Goal: Navigation & Orientation: Find specific page/section

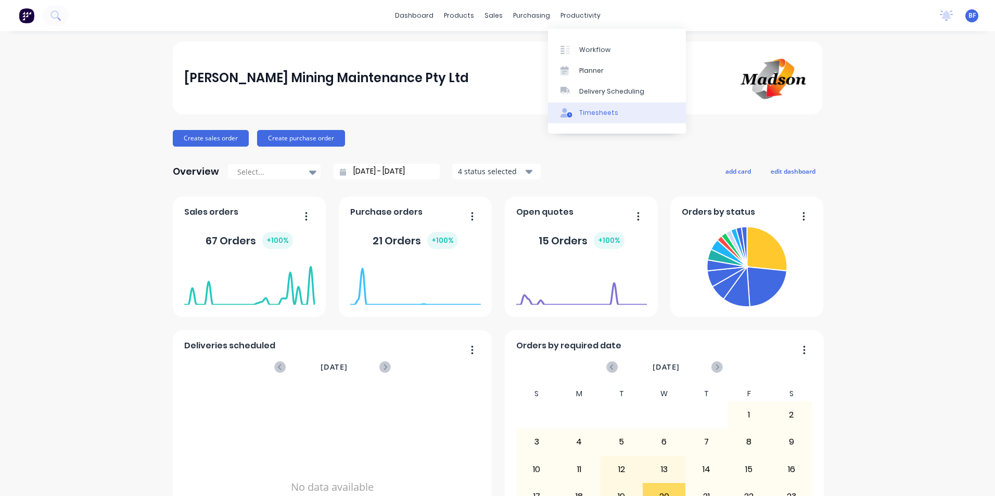
click at [596, 114] on div "Timesheets" at bounding box center [598, 112] width 39 height 9
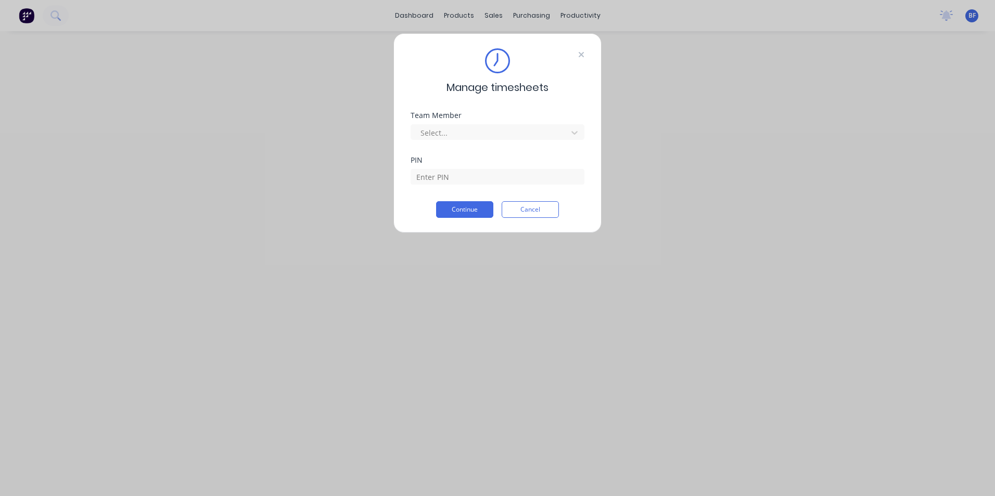
click at [579, 54] on icon at bounding box center [581, 54] width 6 height 8
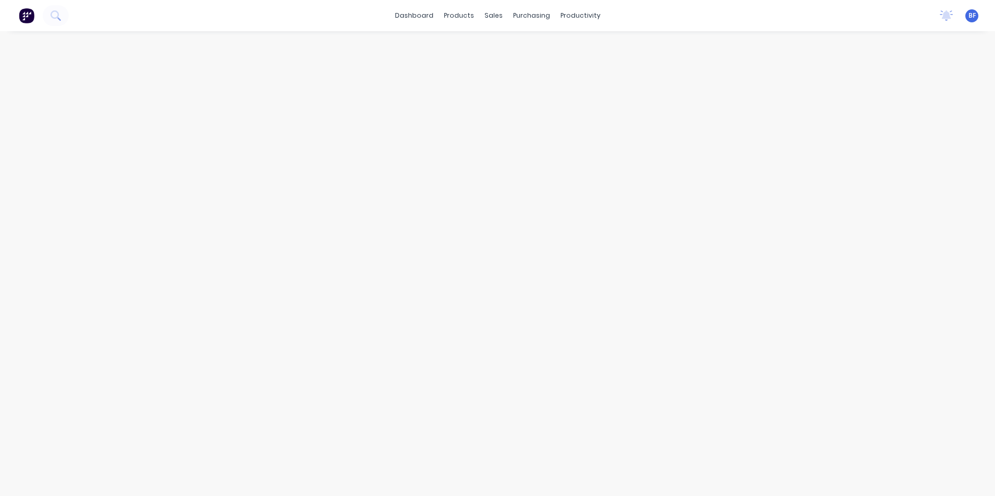
click at [26, 17] on img at bounding box center [27, 16] width 16 height 16
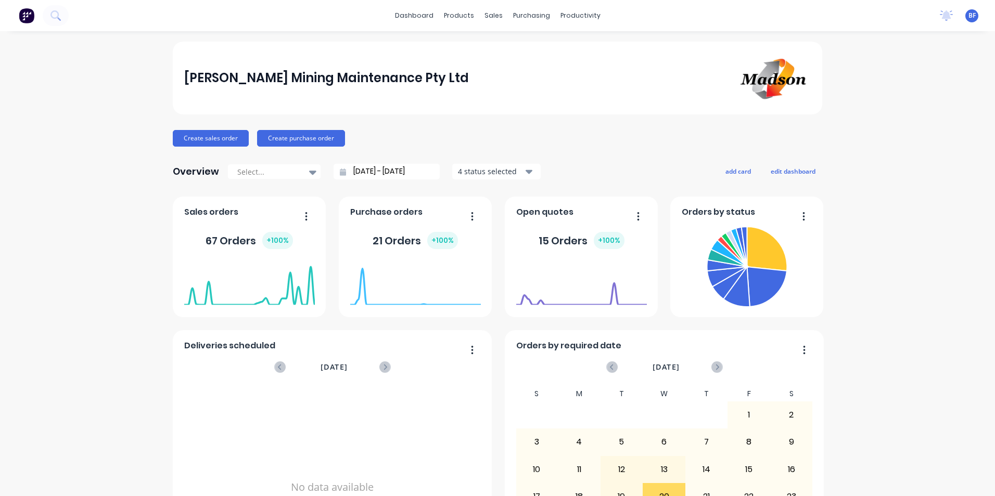
click at [556, 219] on div "Open quotes" at bounding box center [546, 215] width 61 height 15
click at [632, 215] on button "button" at bounding box center [634, 217] width 22 height 16
click at [569, 208] on div "Open quotes" at bounding box center [546, 215] width 61 height 15
click at [565, 271] on foreignobject at bounding box center [581, 284] width 131 height 44
click at [566, 271] on foreignobject at bounding box center [581, 284] width 131 height 44
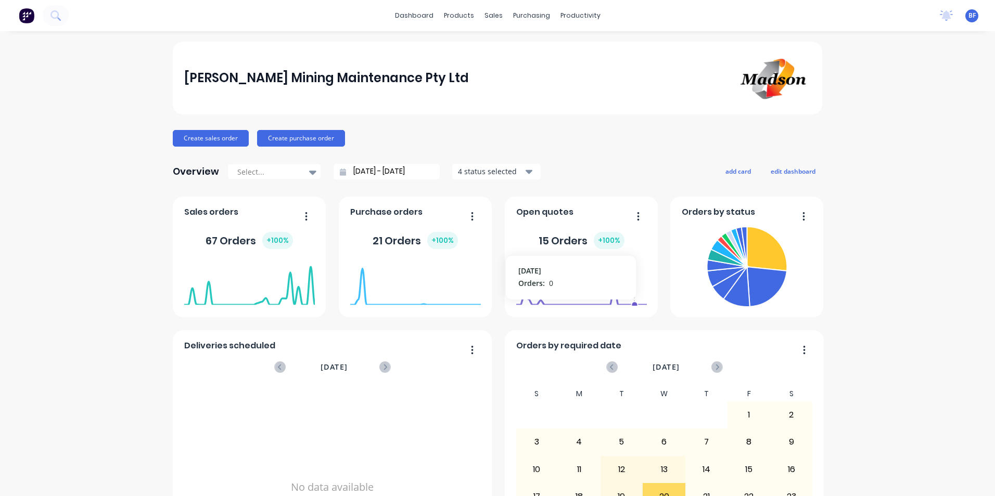
click at [642, 276] on foreignobject at bounding box center [581, 284] width 131 height 44
click at [637, 239] on div "15 Orders + 100 %" at bounding box center [581, 240] width 131 height 31
click at [748, 292] on icon at bounding box center [767, 287] width 40 height 40
click at [726, 299] on icon at bounding box center [736, 287] width 27 height 39
click at [525, 172] on icon "button" at bounding box center [528, 172] width 7 height 4
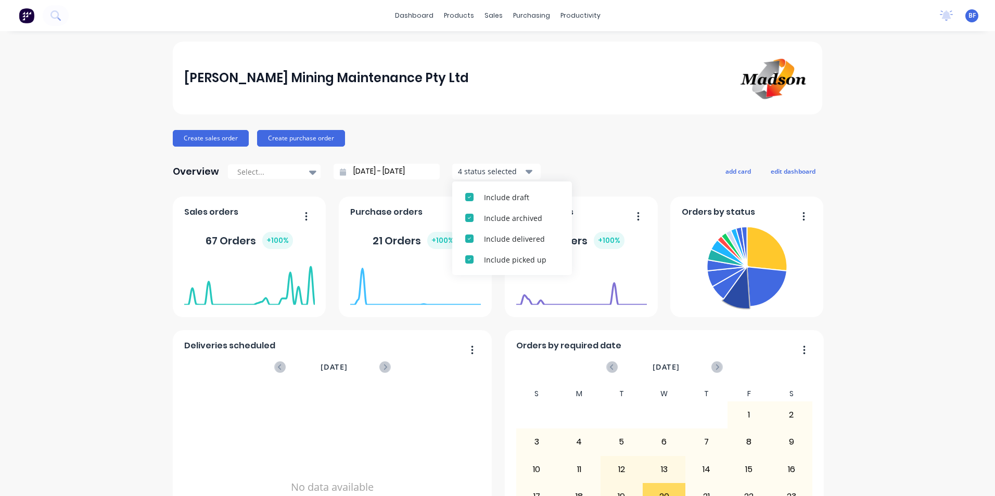
click at [630, 114] on div "[PERSON_NAME] Mining Maintenance Pty Ltd" at bounding box center [497, 78] width 649 height 73
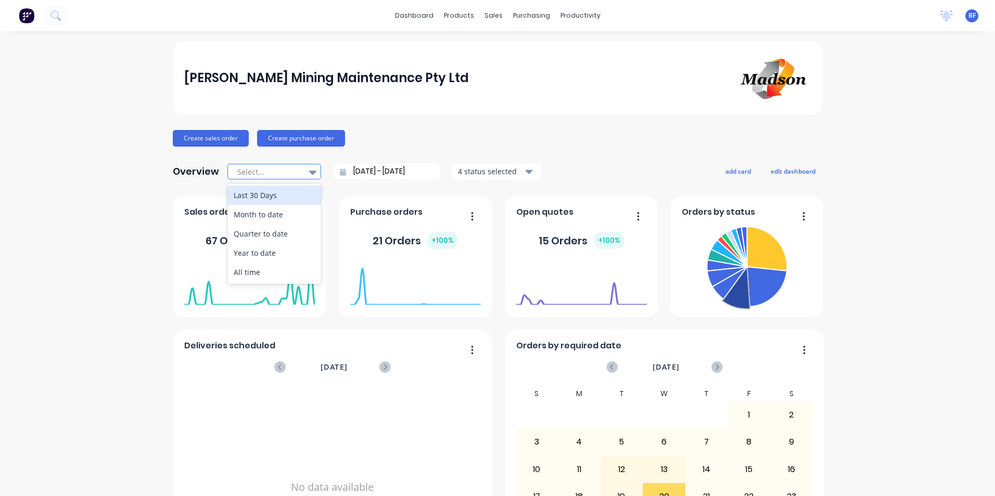
click at [309, 170] on icon at bounding box center [312, 172] width 7 height 11
click at [286, 215] on div "Month to date" at bounding box center [274, 214] width 94 height 19
type input "[DATE] - [DATE]"
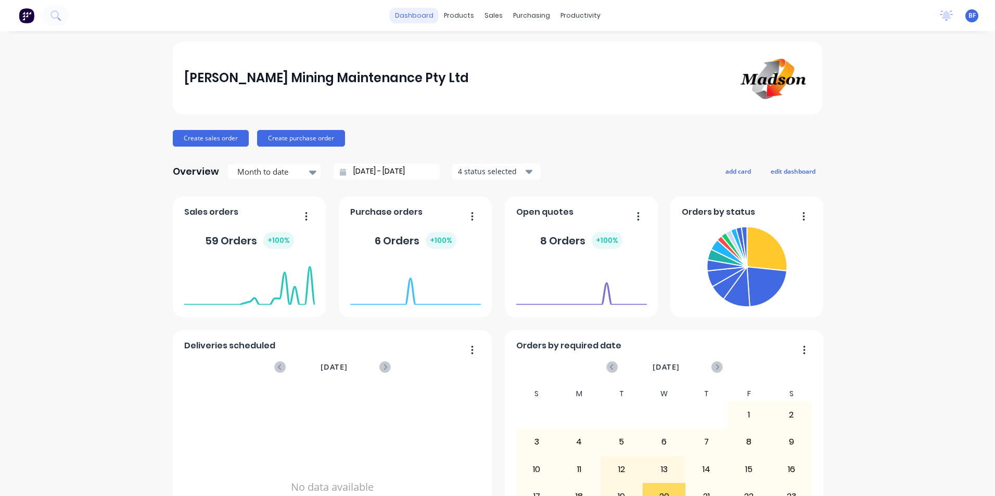
click at [418, 17] on link "dashboard" at bounding box center [414, 16] width 49 height 16
click at [517, 69] on div "Customers" at bounding box center [525, 70] width 37 height 9
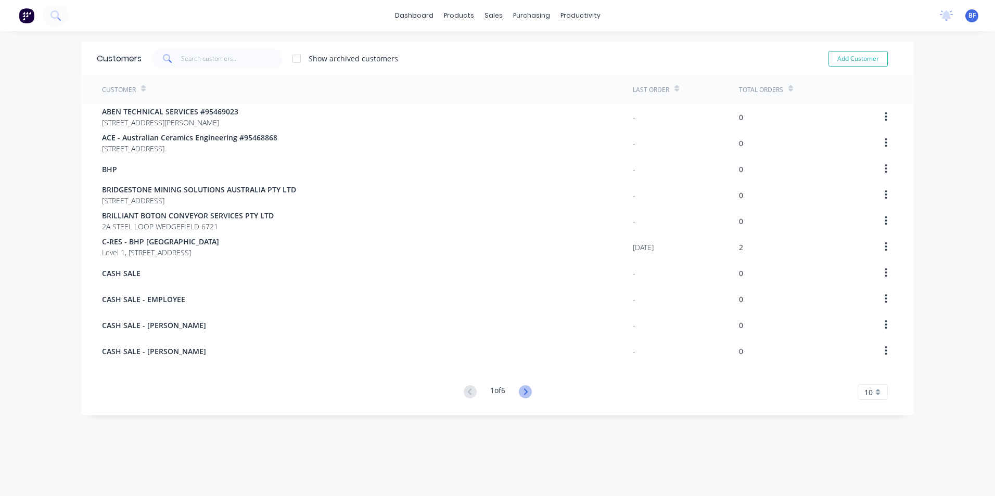
click at [520, 393] on icon at bounding box center [525, 392] width 13 height 13
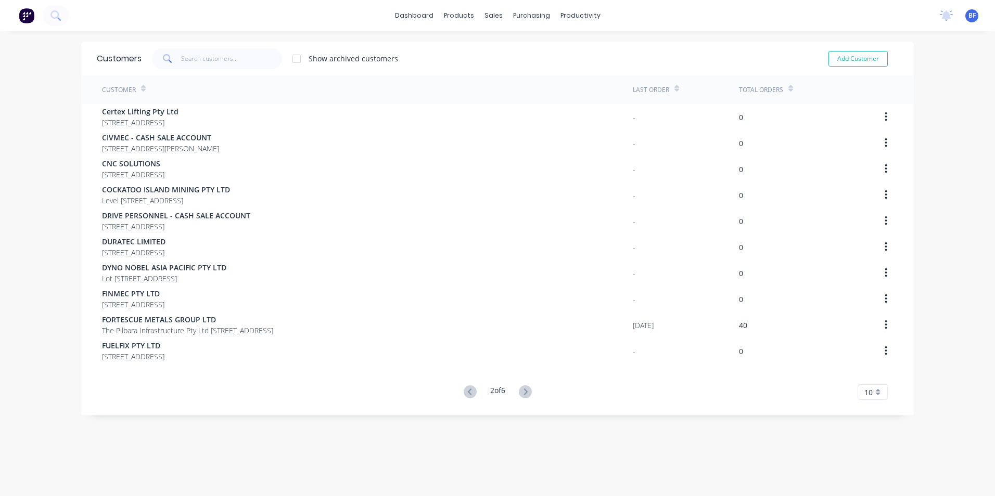
click at [520, 393] on icon at bounding box center [525, 392] width 13 height 13
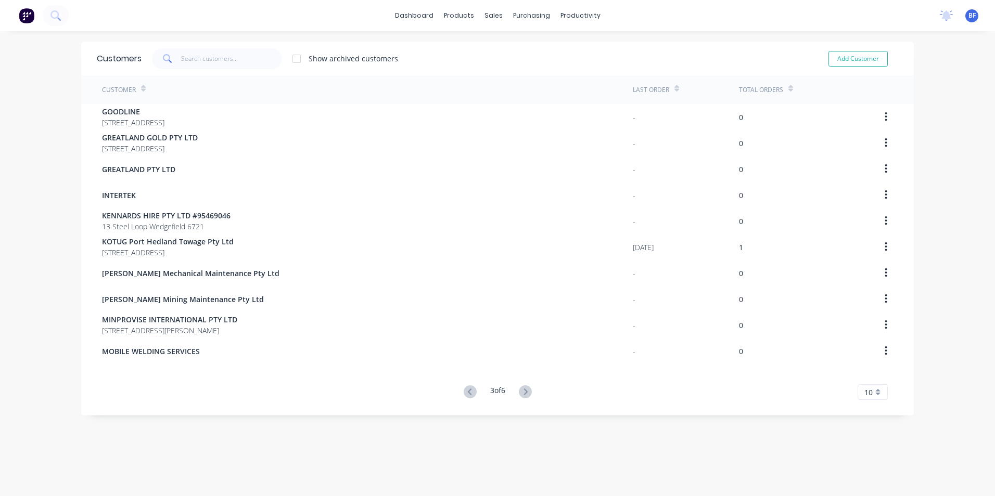
click at [520, 393] on icon at bounding box center [525, 392] width 13 height 13
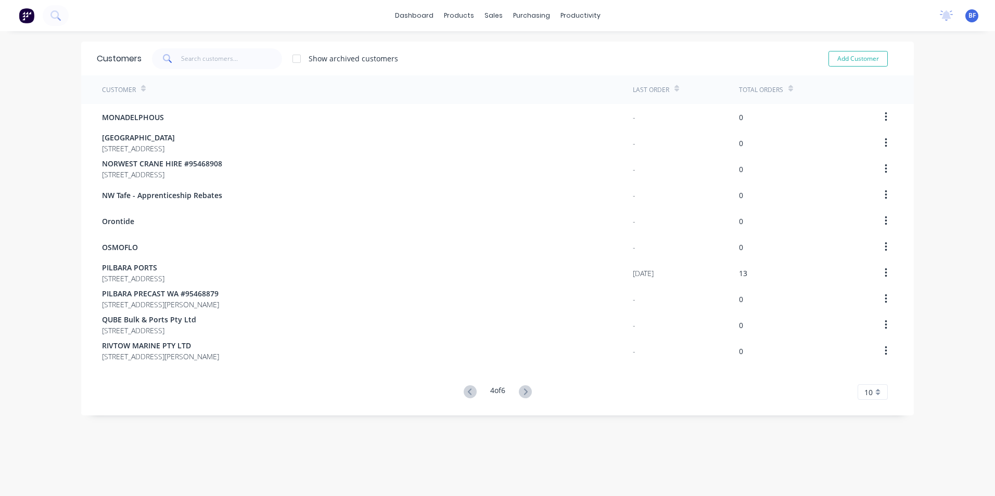
click at [520, 393] on icon at bounding box center [525, 392] width 13 height 13
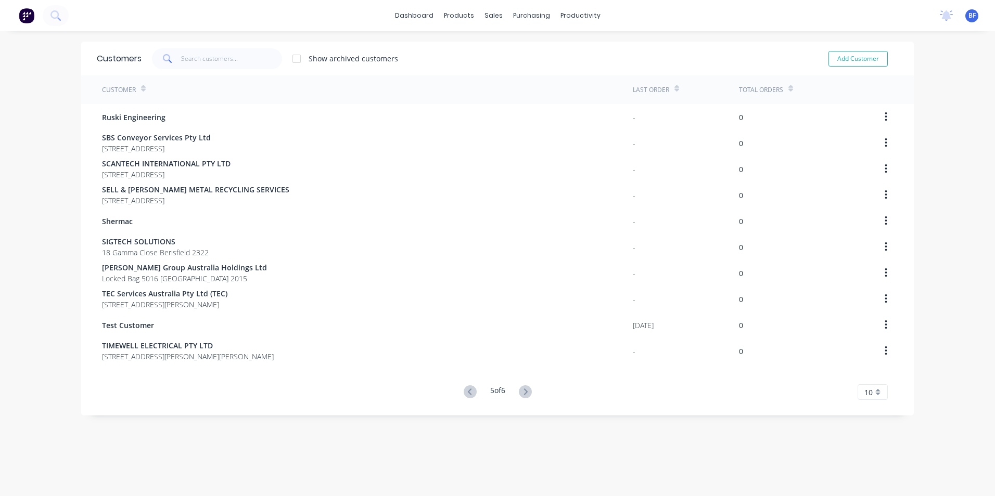
click at [520, 393] on icon at bounding box center [525, 392] width 13 height 13
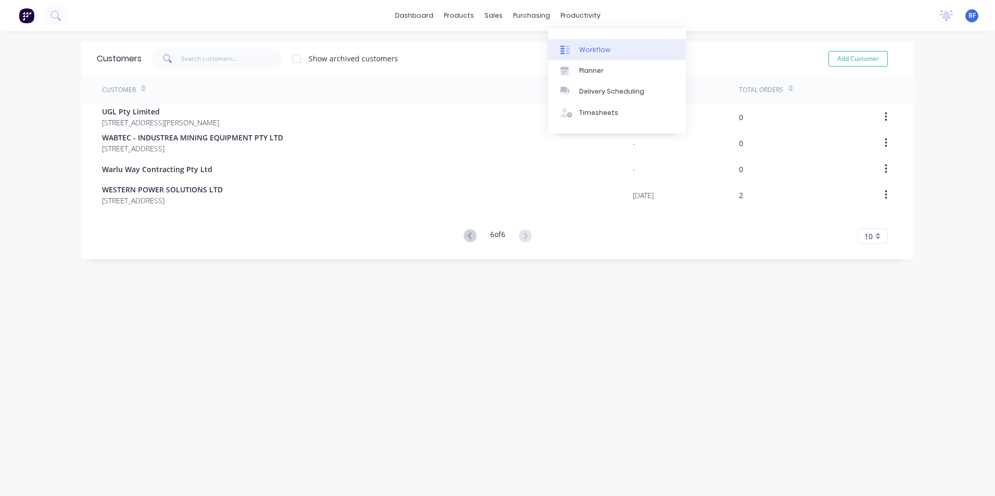
click at [583, 52] on div "Workflow" at bounding box center [594, 49] width 31 height 9
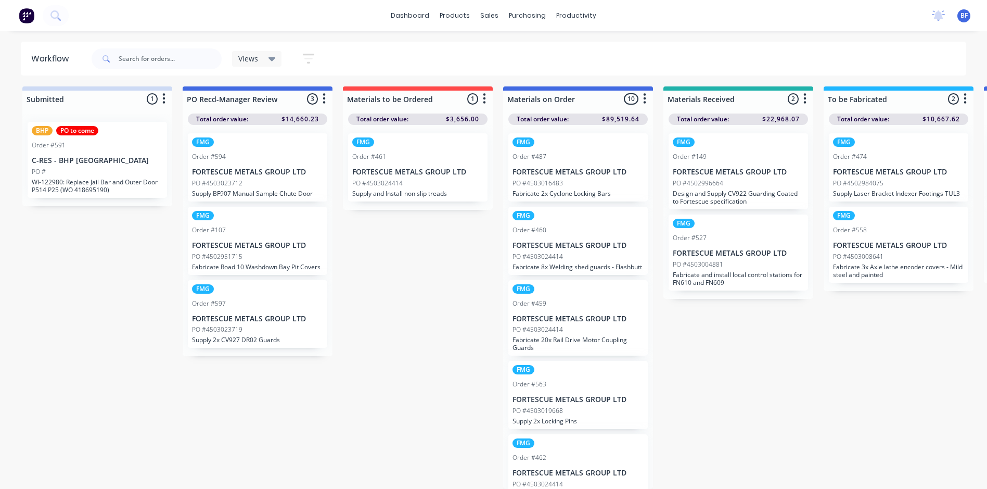
scroll to position [10, 0]
click at [253, 152] on div "Order #594" at bounding box center [257, 156] width 131 height 9
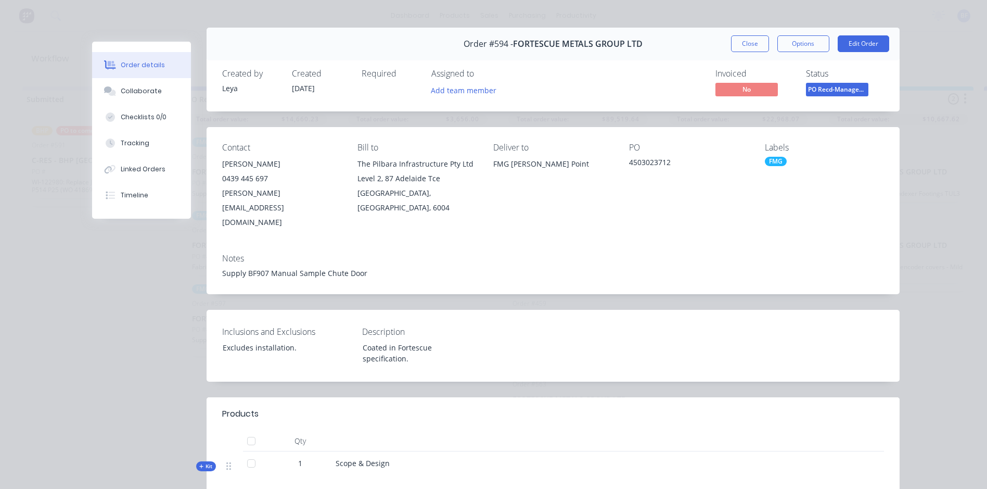
scroll to position [0, 0]
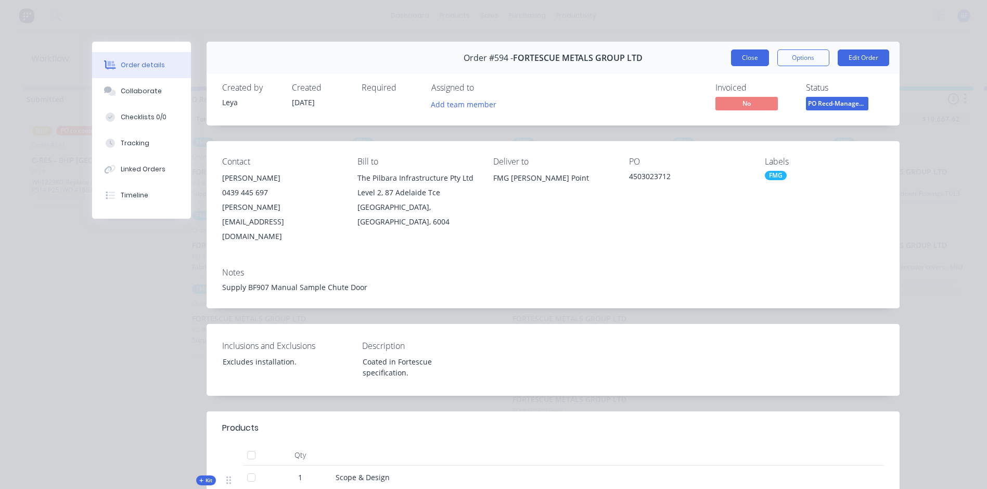
click at [746, 60] on button "Close" at bounding box center [750, 57] width 38 height 17
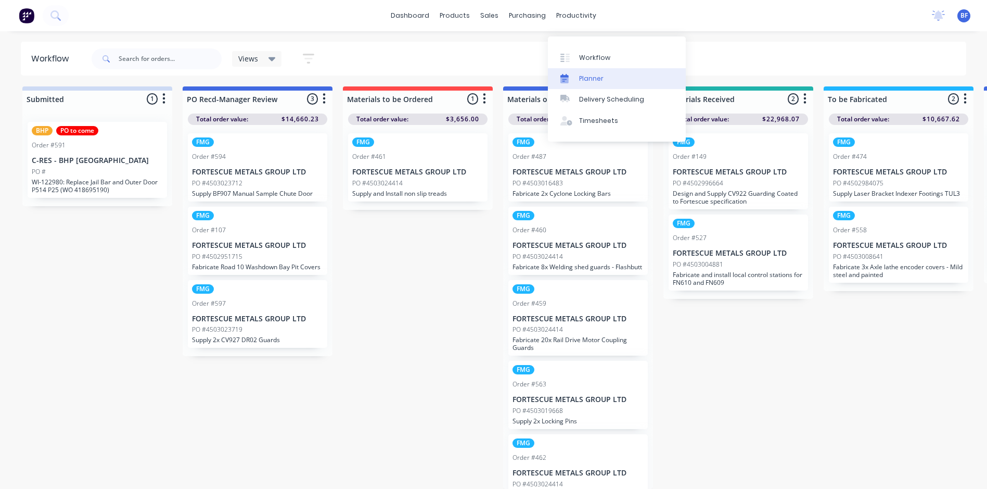
click at [581, 74] on div "Planner" at bounding box center [591, 78] width 24 height 9
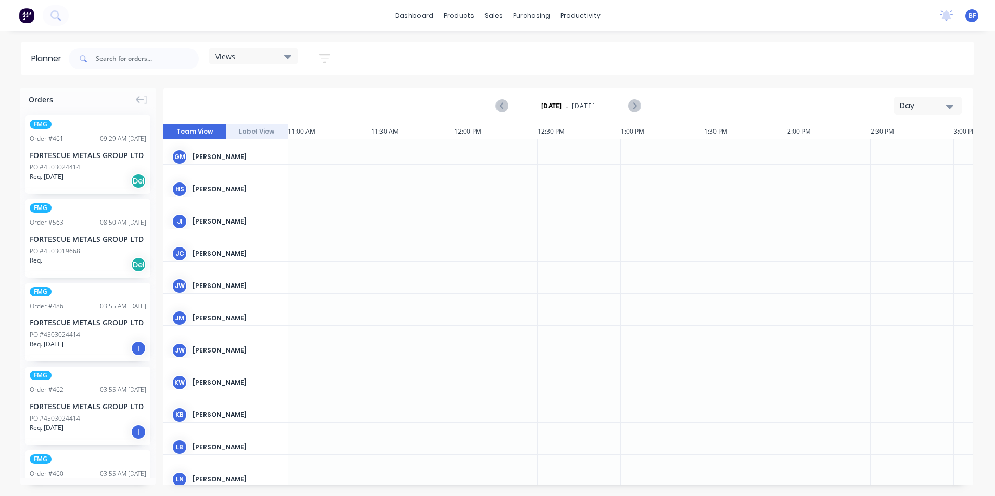
scroll to position [0, 1832]
